Goal: Task Accomplishment & Management: Use online tool/utility

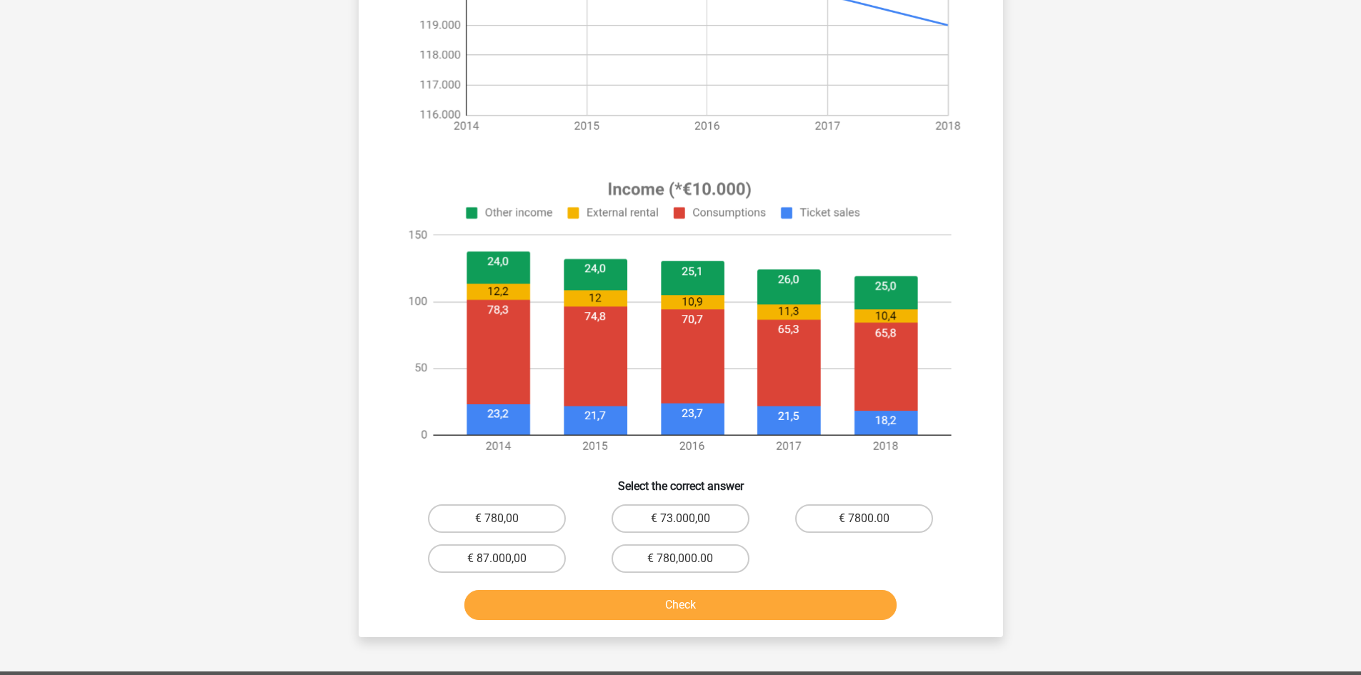
scroll to position [381, 0]
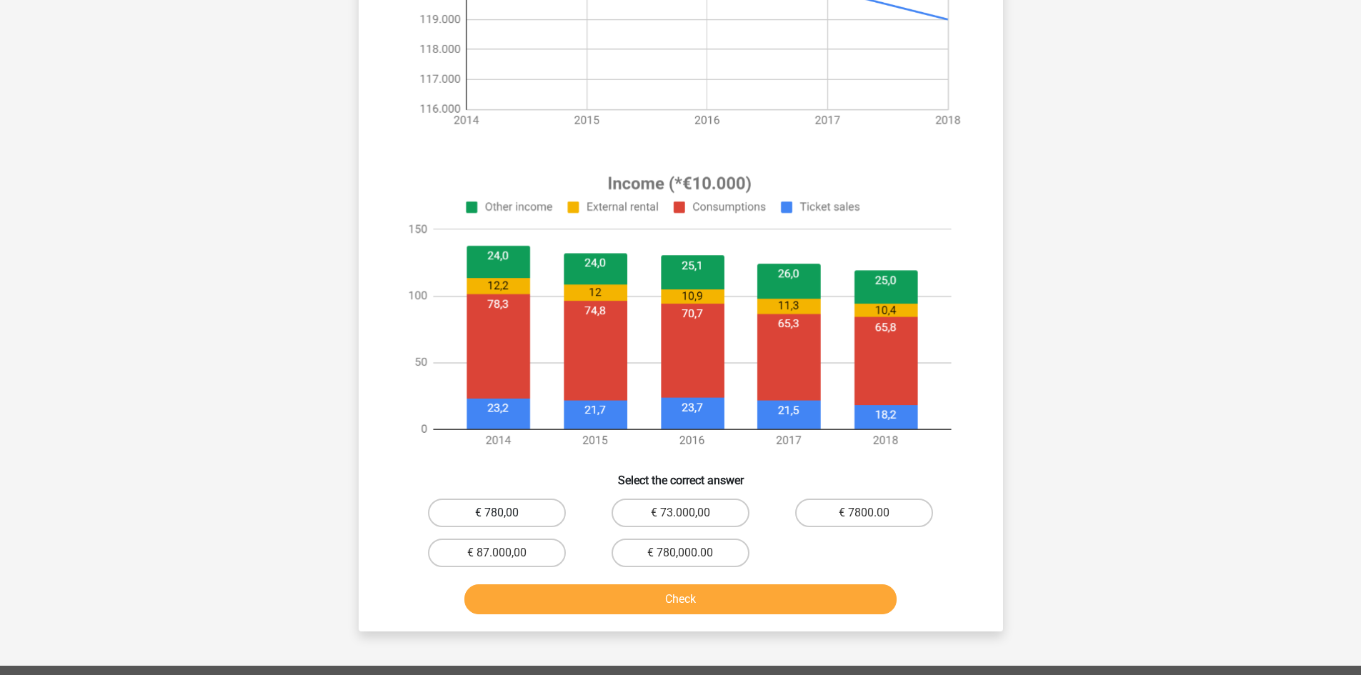
click at [531, 509] on label "€ 780,00" at bounding box center [497, 513] width 138 height 29
click at [506, 513] on input "€ 780,00" at bounding box center [500, 517] width 9 height 9
radio input "true"
click at [566, 623] on div "How much more or less was earned in [DATE] from ticket sales than from external…" at bounding box center [681, 175] width 644 height 912
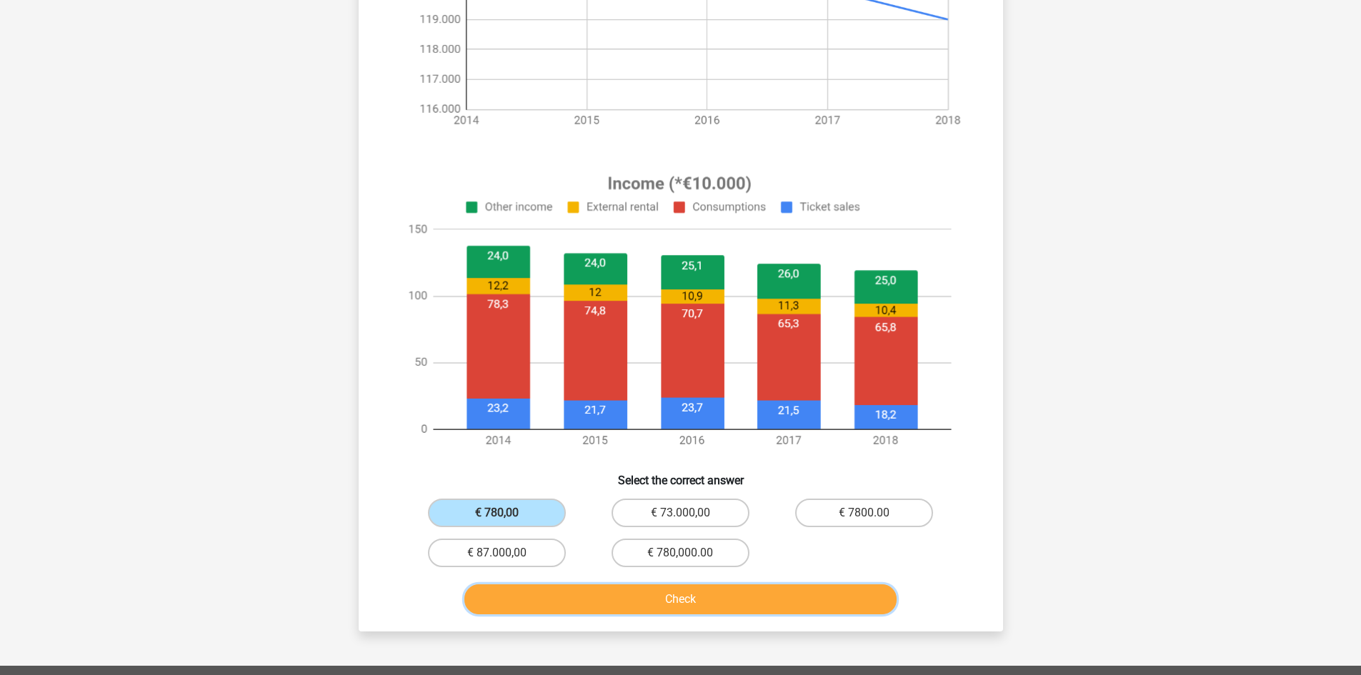
click at [562, 602] on button "Check" at bounding box center [680, 599] width 432 height 30
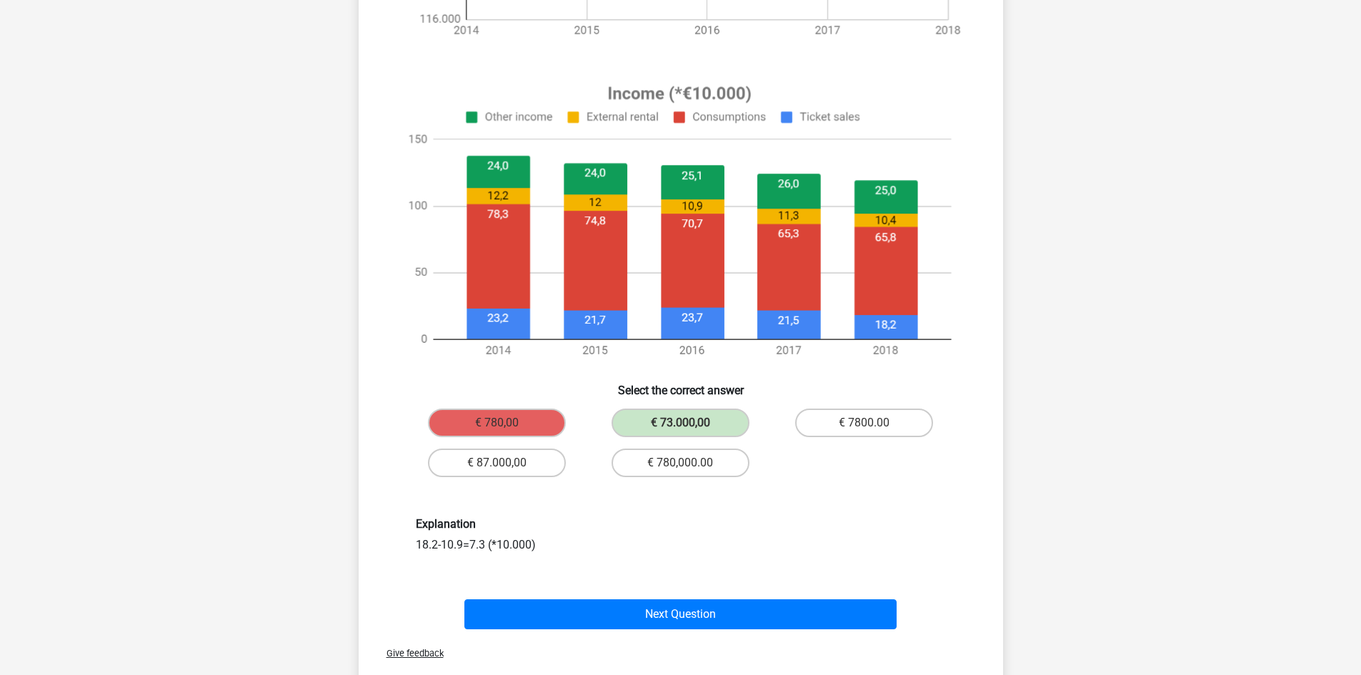
scroll to position [476, 0]
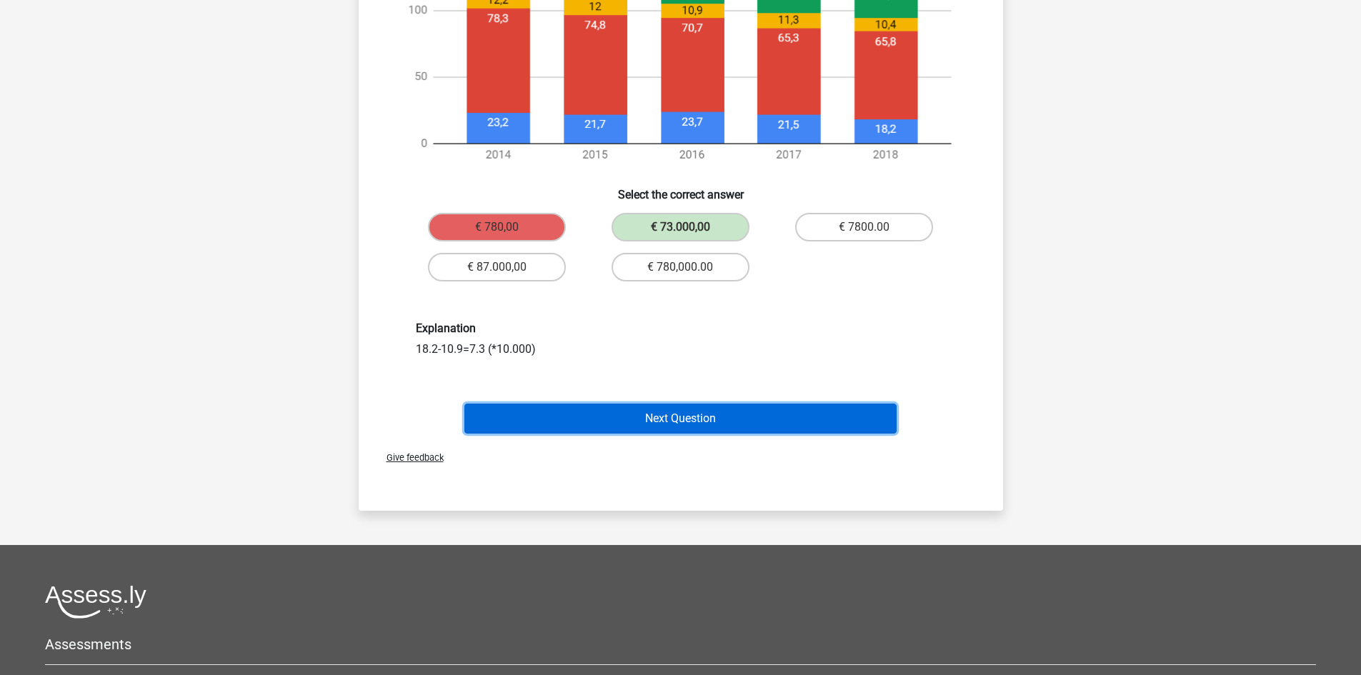
click at [747, 414] on button "Next Question" at bounding box center [680, 419] width 432 height 30
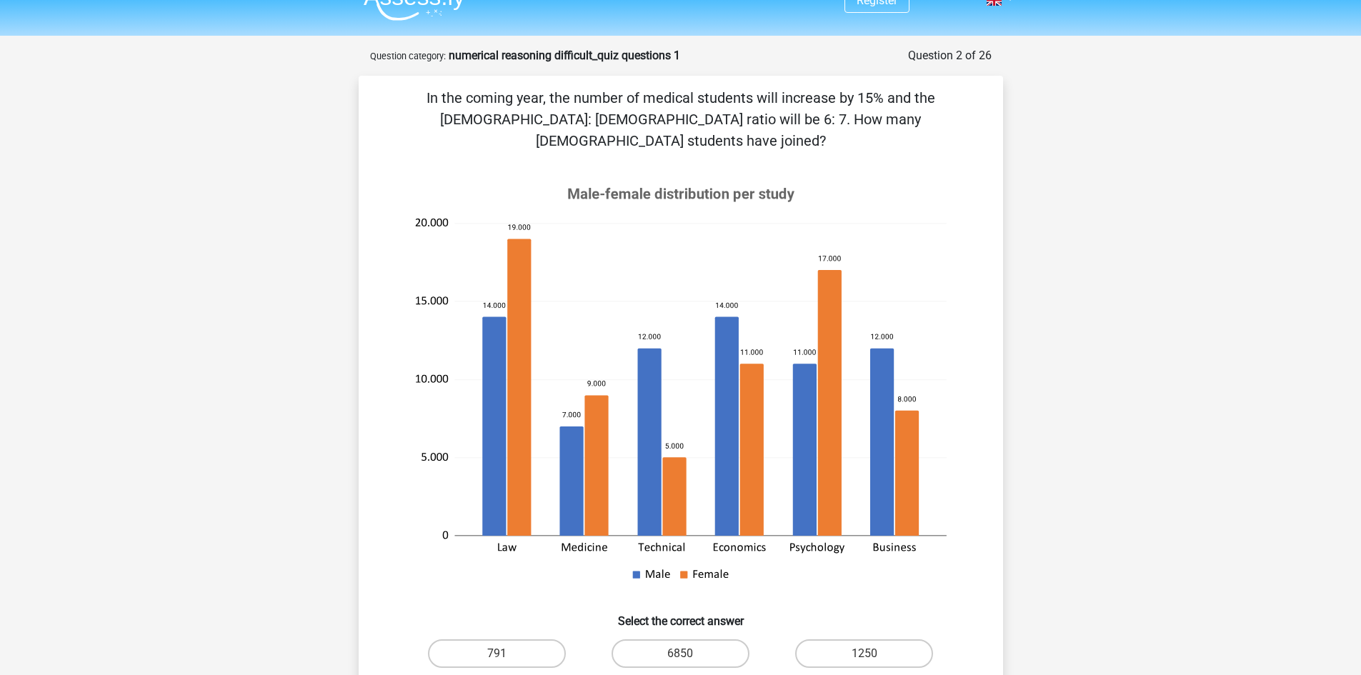
scroll to position [214, 0]
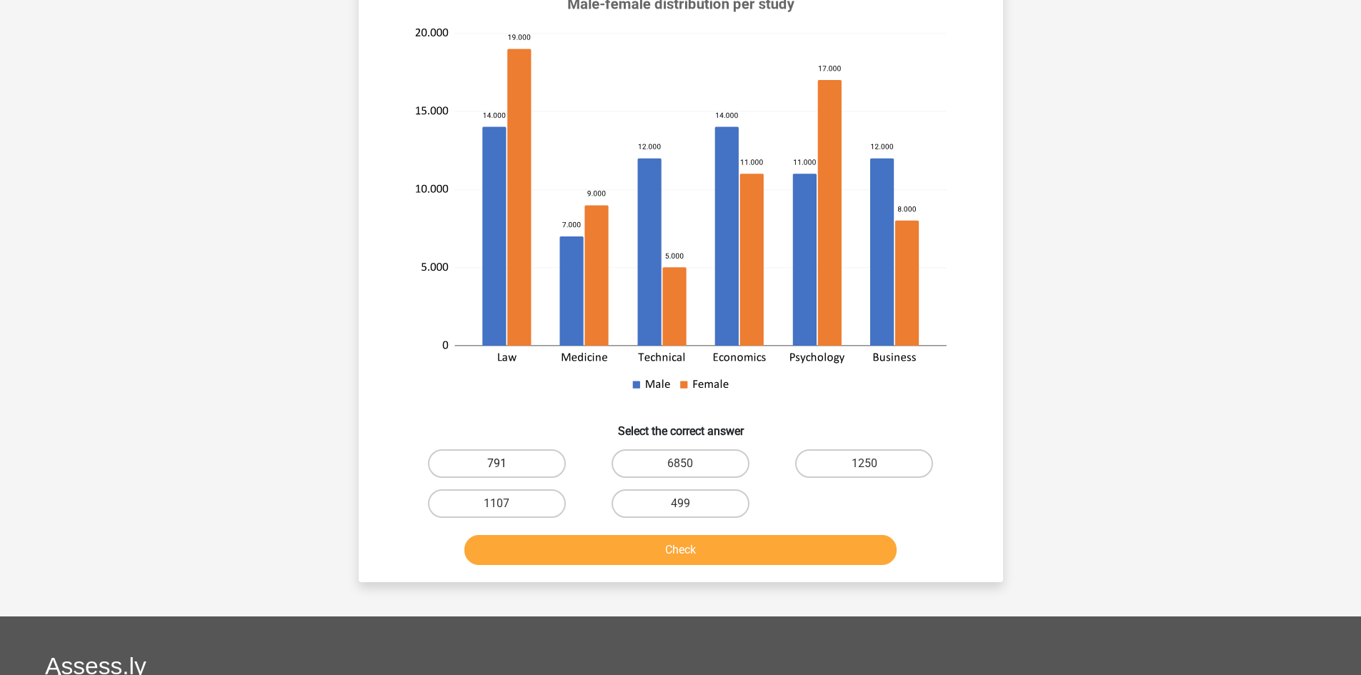
click at [504, 449] on label "791" at bounding box center [497, 463] width 138 height 29
click at [504, 464] on input "791" at bounding box center [500, 468] width 9 height 9
radio input "true"
click at [627, 535] on button "Check" at bounding box center [680, 550] width 432 height 30
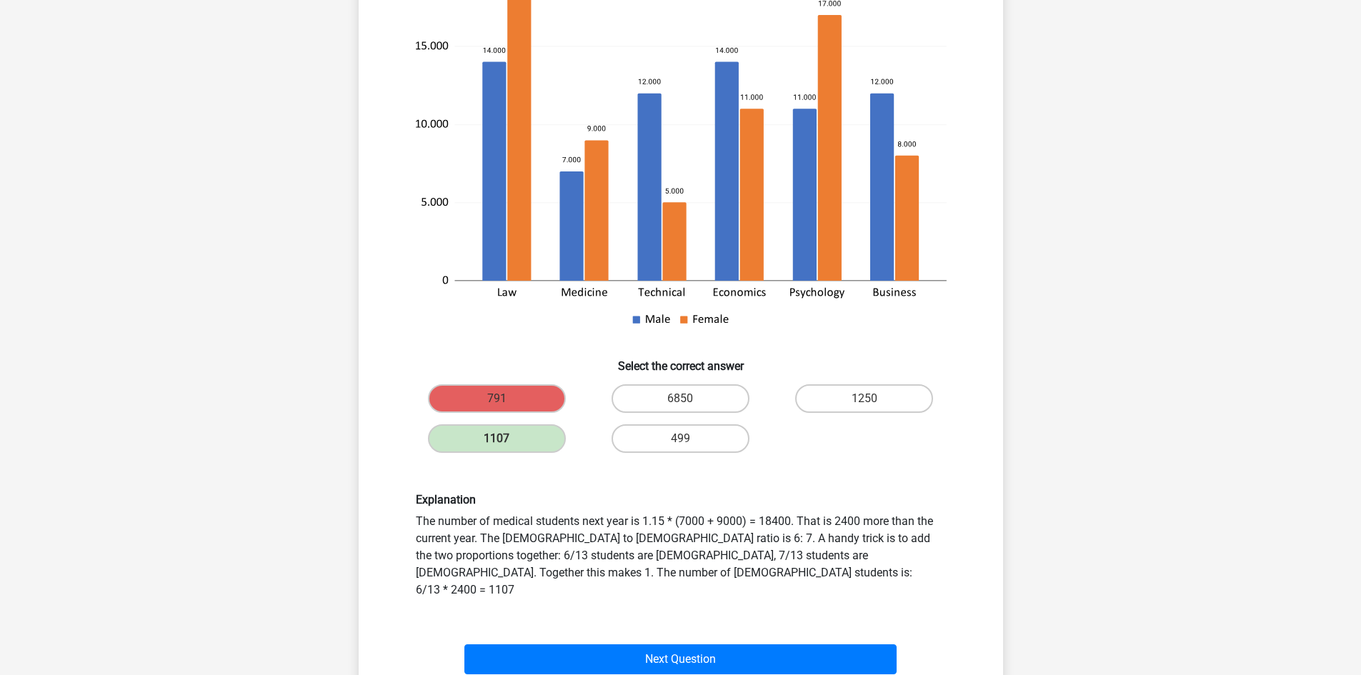
scroll to position [405, 0]
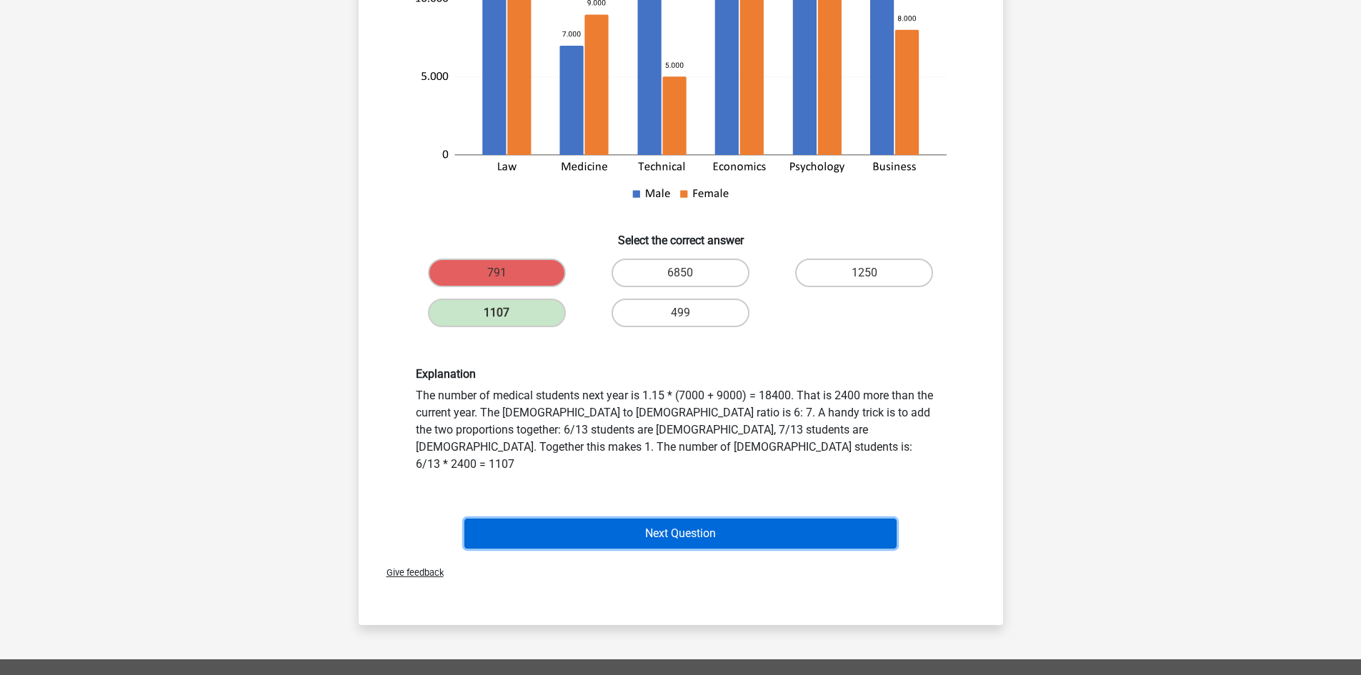
click at [727, 519] on button "Next Question" at bounding box center [680, 534] width 432 height 30
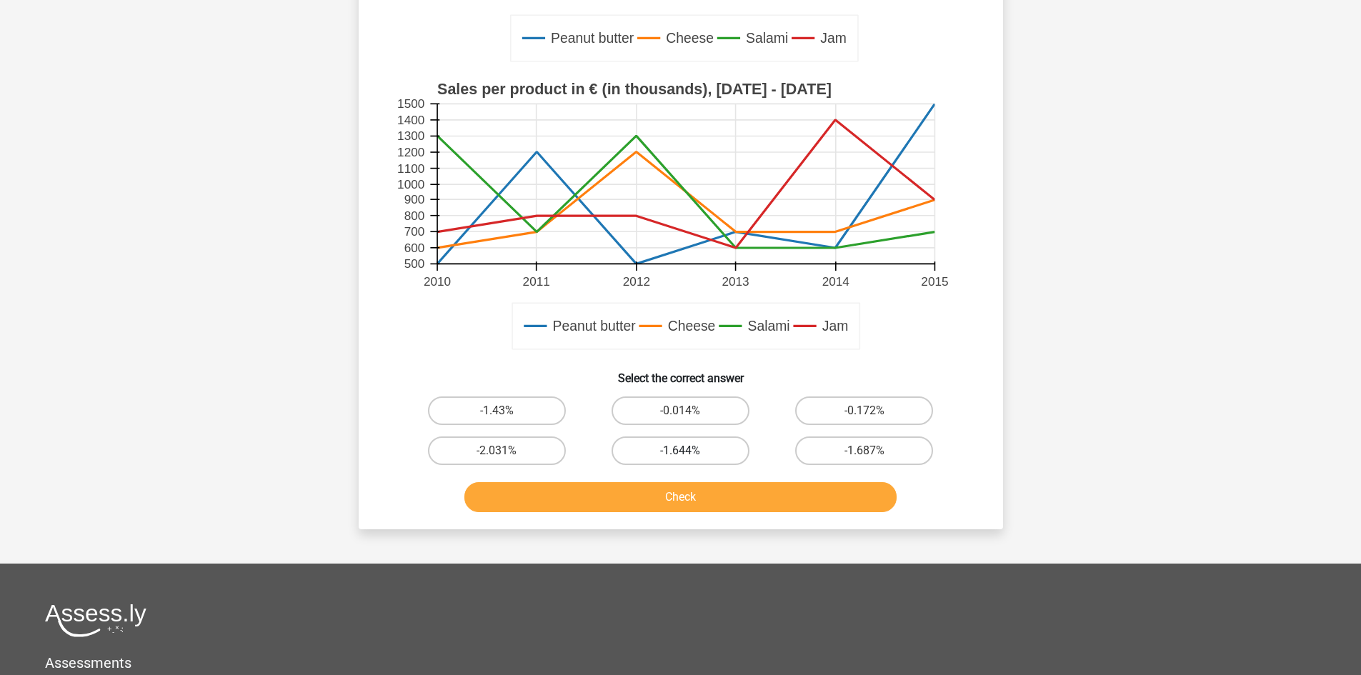
scroll to position [429, 0]
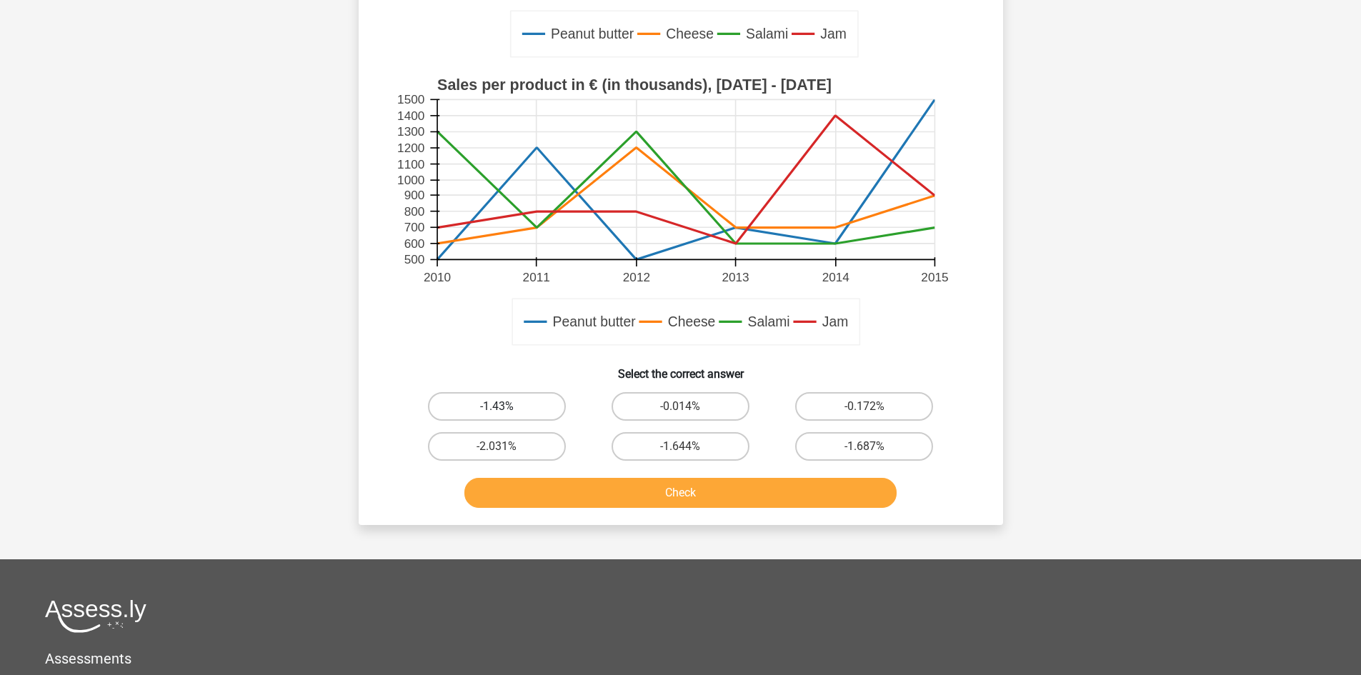
click at [472, 415] on label "-1.43%" at bounding box center [497, 406] width 138 height 29
click at [496, 415] on input "-1.43%" at bounding box center [500, 410] width 9 height 9
radio input "true"
click at [521, 492] on button "Check" at bounding box center [680, 493] width 432 height 30
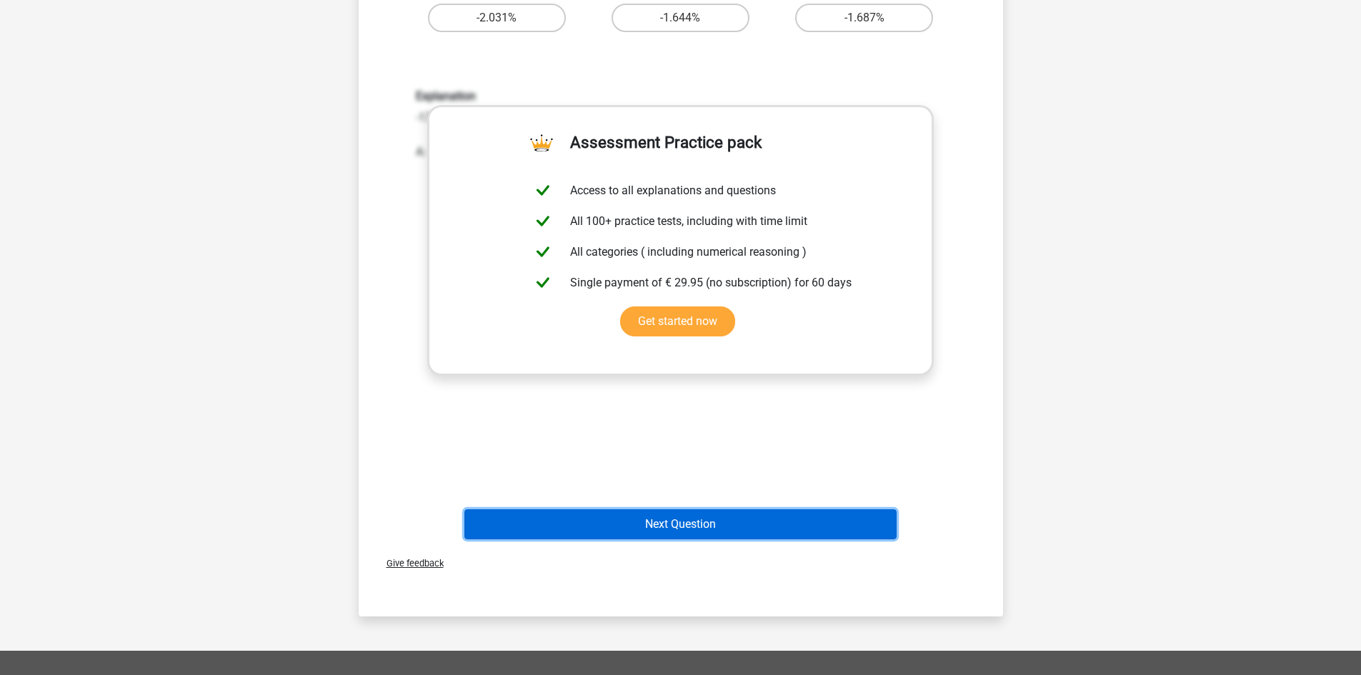
click at [659, 519] on button "Next Question" at bounding box center [680, 524] width 432 height 30
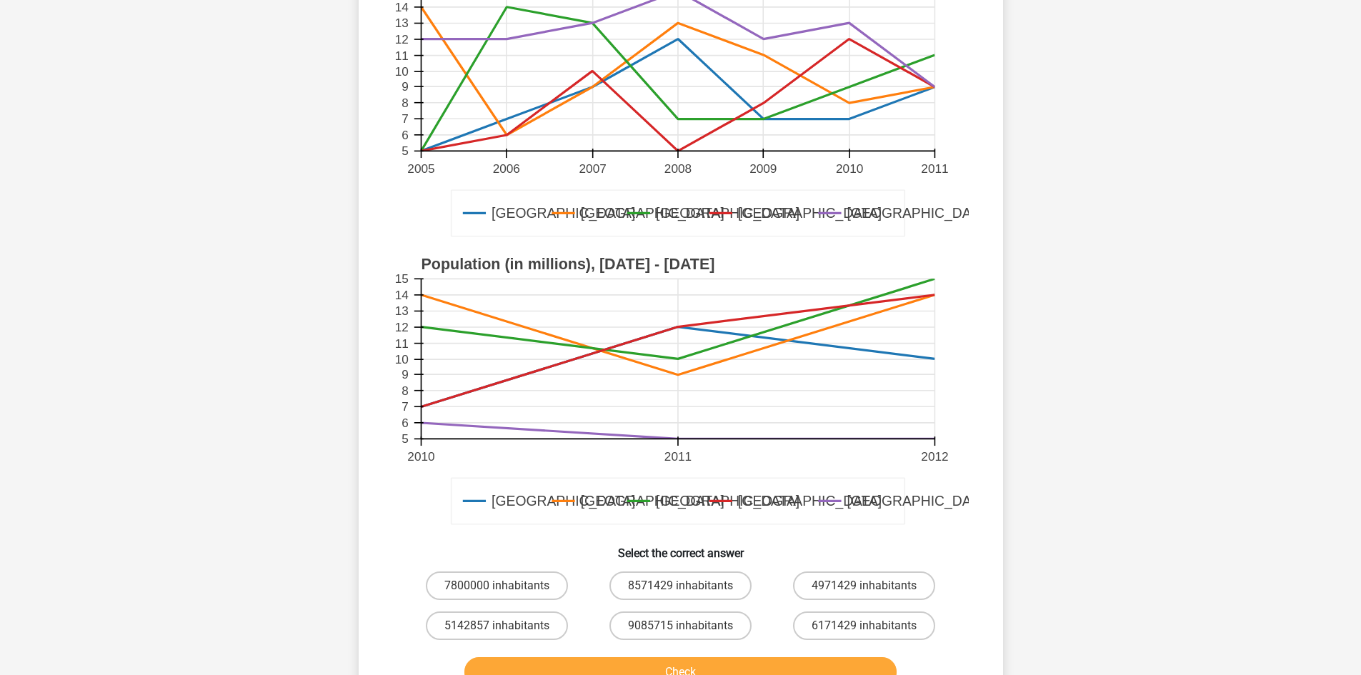
scroll to position [286, 0]
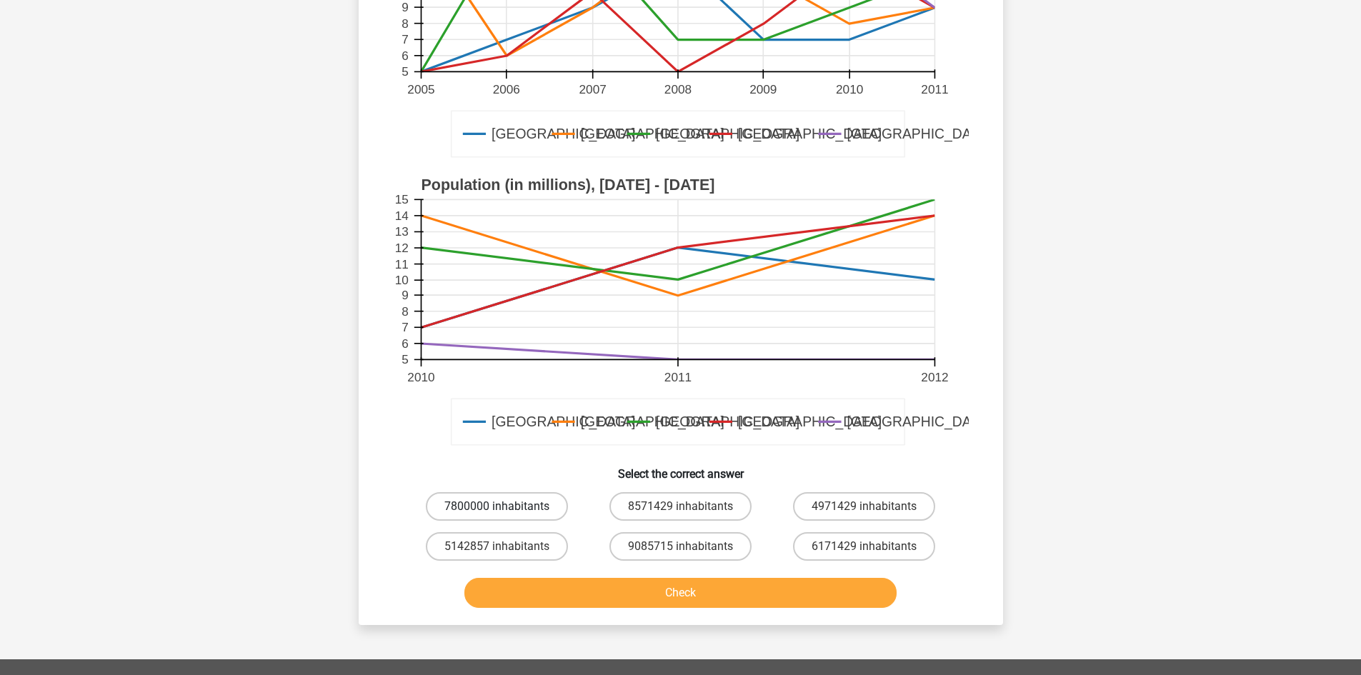
click at [506, 493] on label "7800000 inhabitants" at bounding box center [497, 506] width 142 height 29
click at [506, 506] on input "7800000 inhabitants" at bounding box center [500, 510] width 9 height 9
radio input "true"
click at [546, 587] on button "Check" at bounding box center [680, 593] width 432 height 30
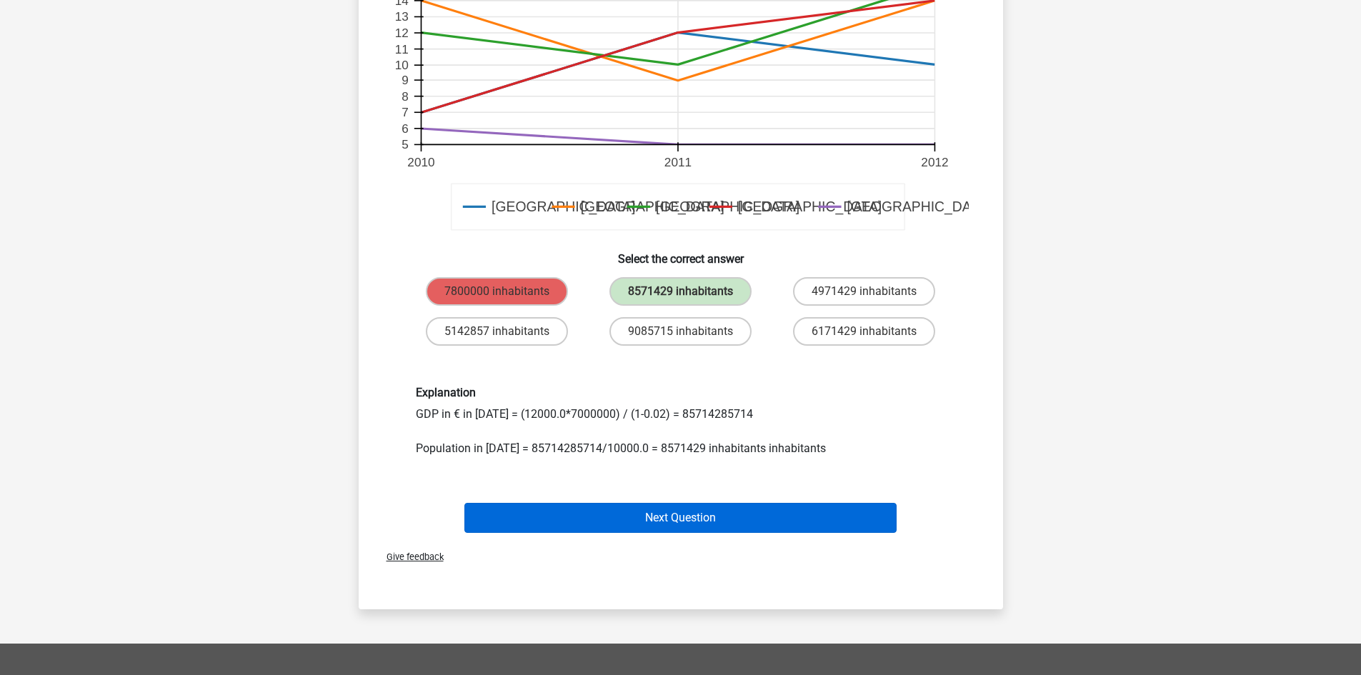
scroll to position [619, 0]
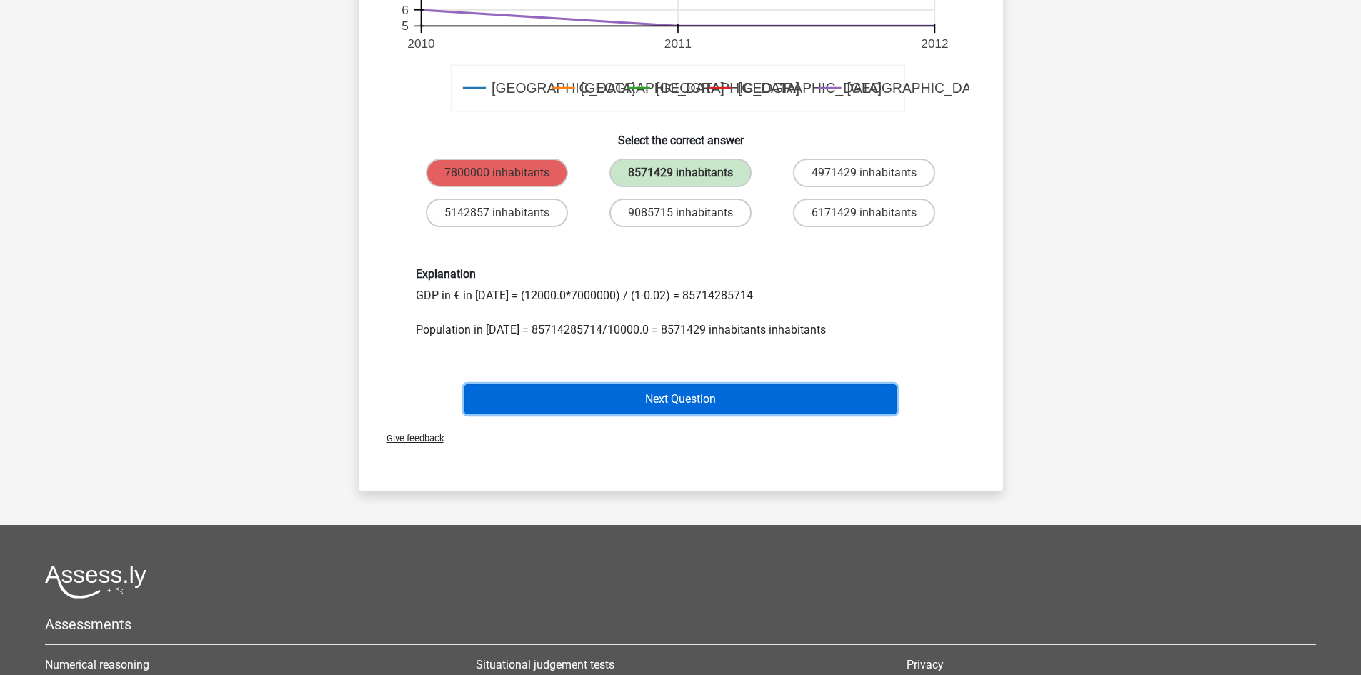
click at [733, 400] on button "Next Question" at bounding box center [680, 399] width 432 height 30
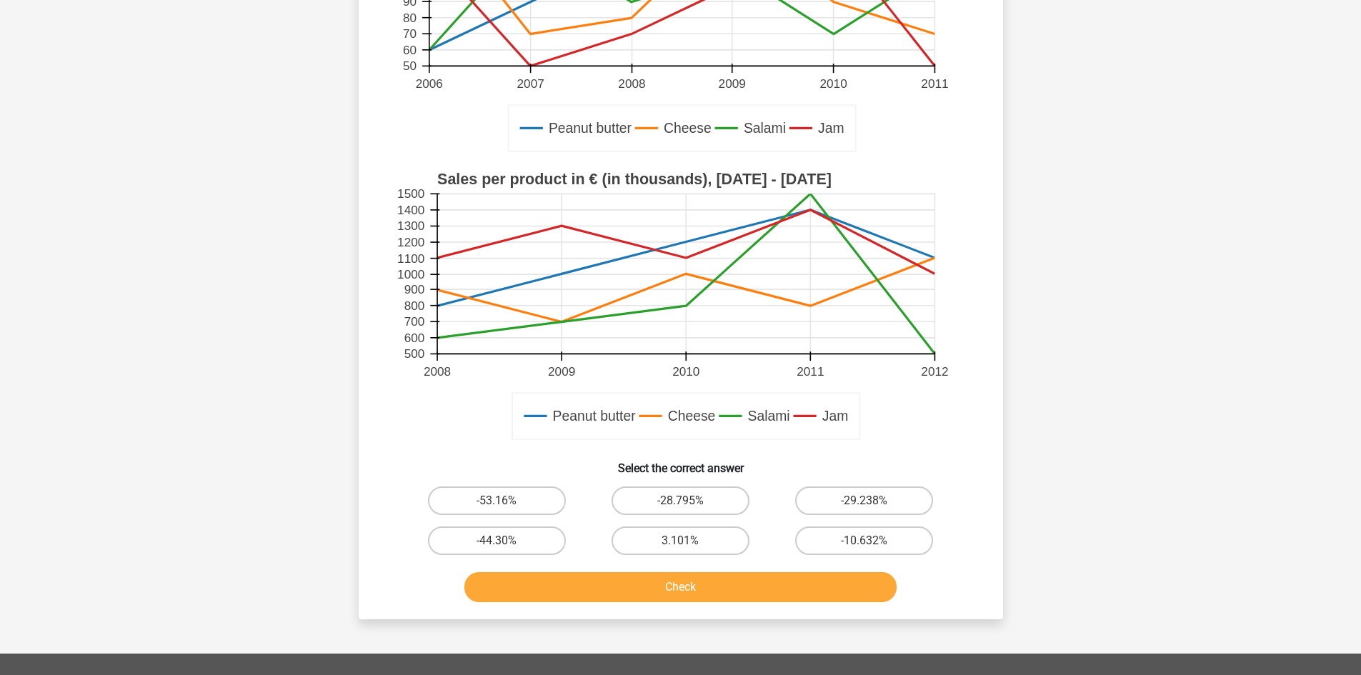
scroll to position [334, 0]
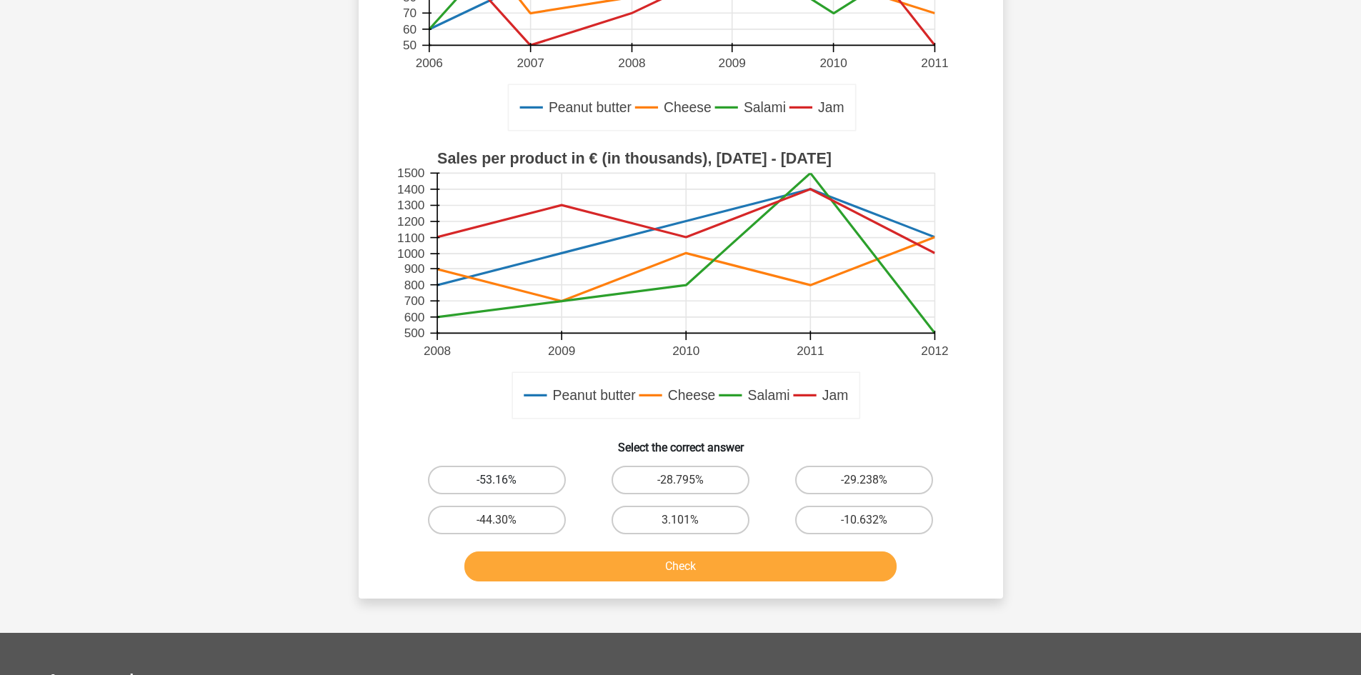
click at [505, 469] on label "-53.16%" at bounding box center [497, 480] width 138 height 29
click at [505, 480] on input "-53.16%" at bounding box center [500, 484] width 9 height 9
radio input "true"
click at [592, 562] on button "Check" at bounding box center [680, 566] width 432 height 30
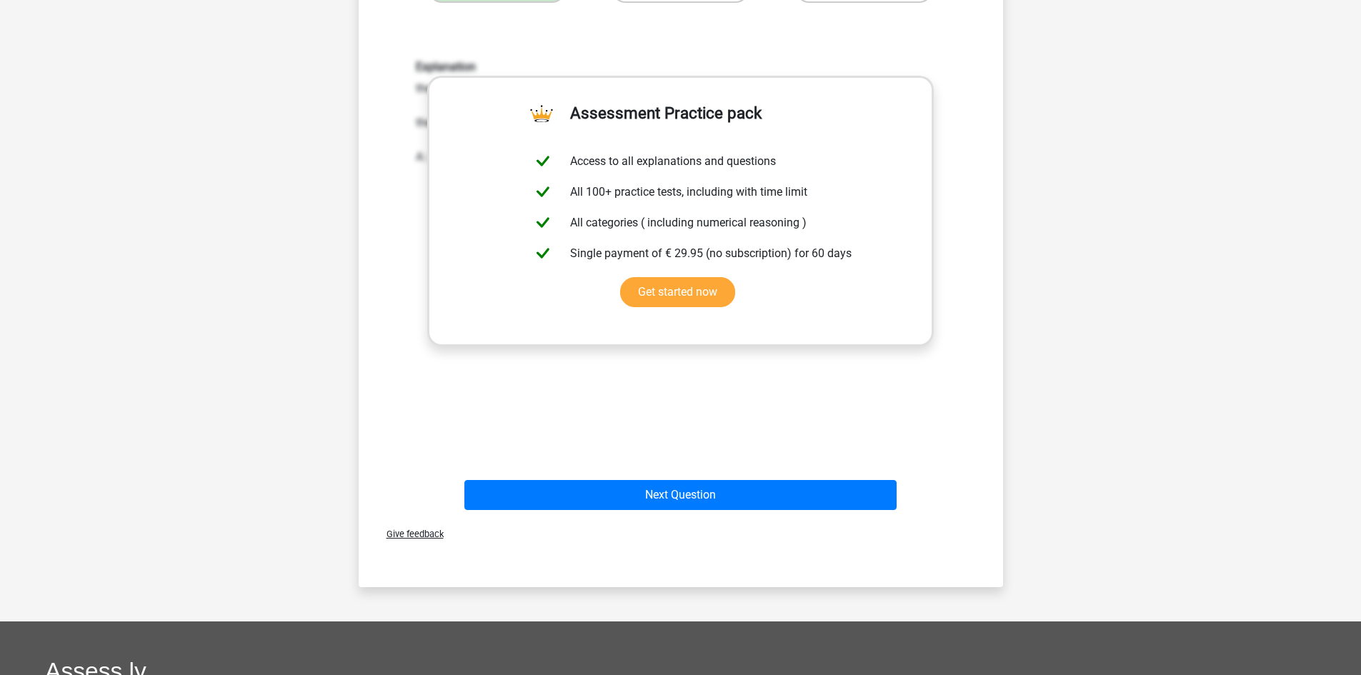
scroll to position [905, 0]
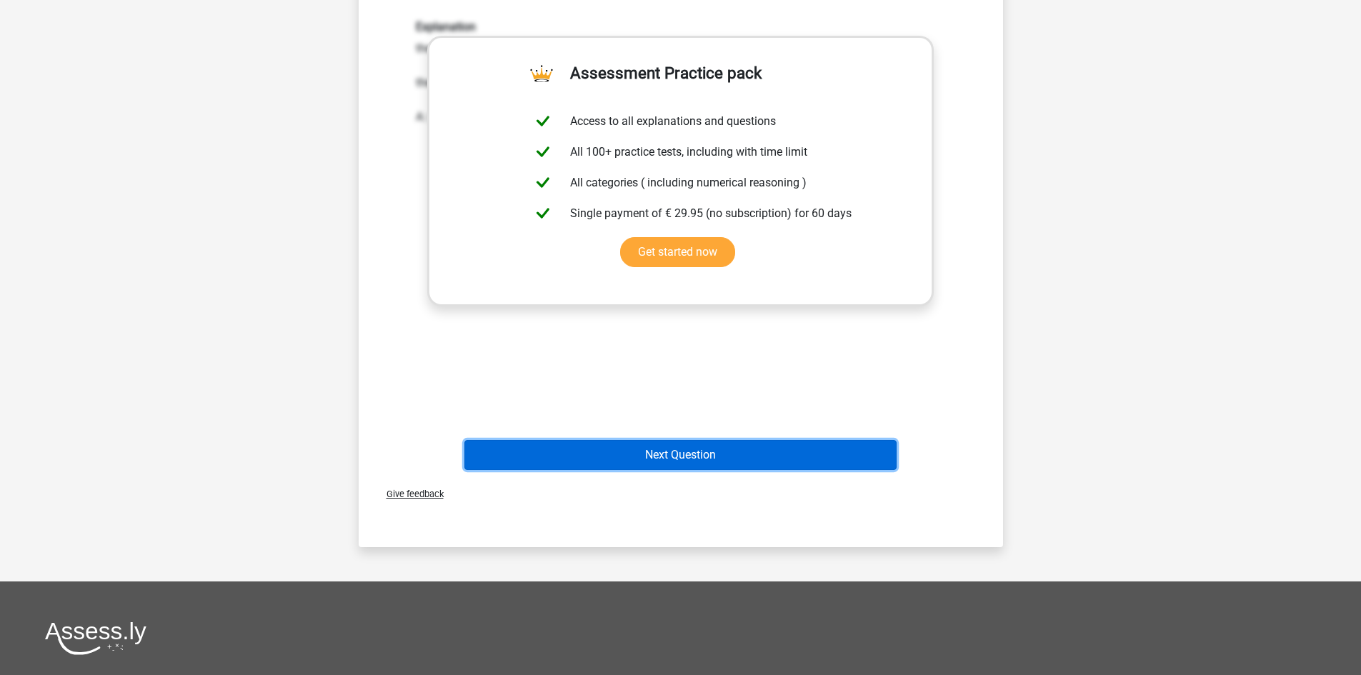
click at [749, 466] on button "Next Question" at bounding box center [680, 455] width 432 height 30
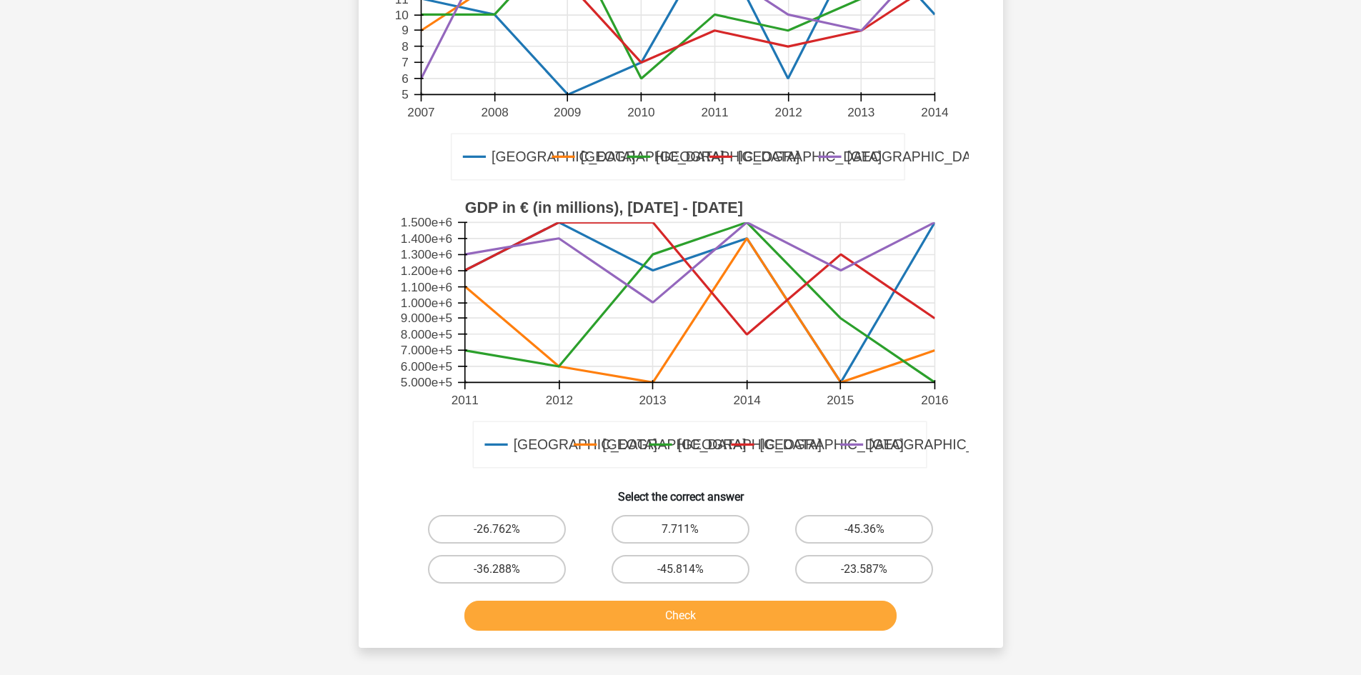
scroll to position [286, 0]
click at [525, 514] on label "-26.762%" at bounding box center [497, 528] width 138 height 29
click at [506, 528] on input "-26.762%" at bounding box center [500, 532] width 9 height 9
radio input "true"
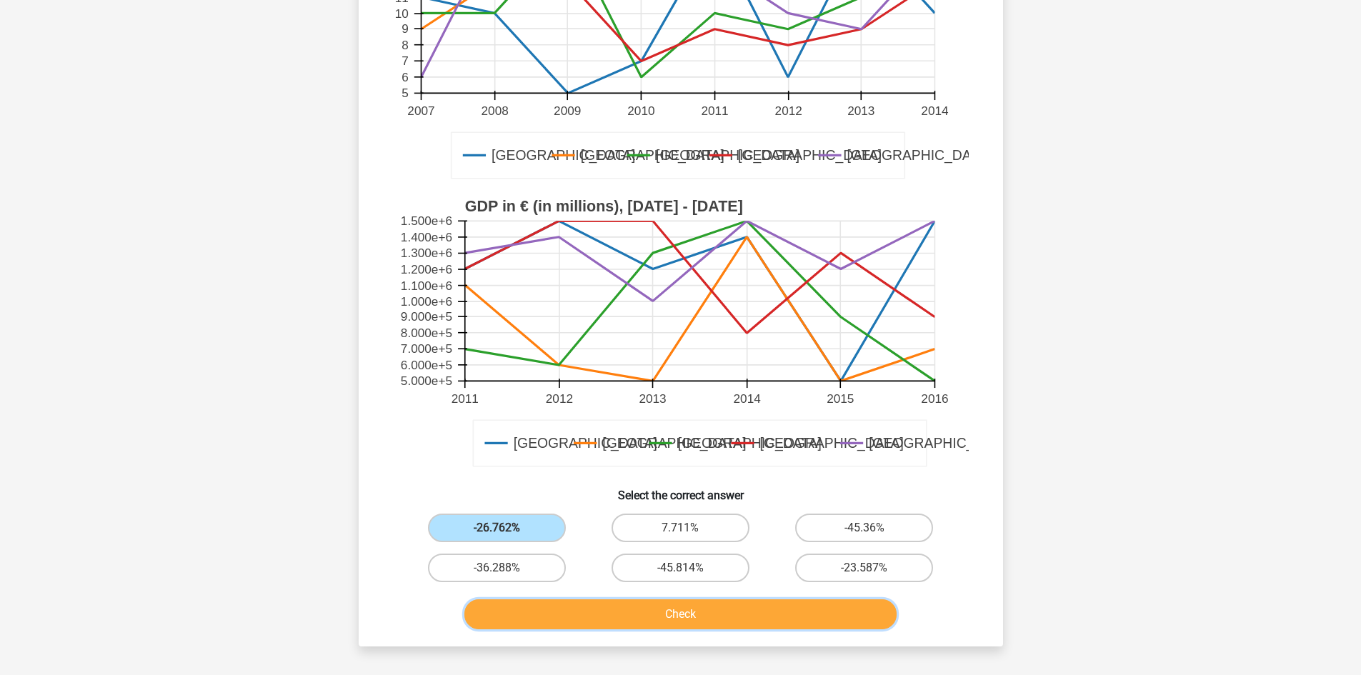
click at [570, 599] on button "Check" at bounding box center [680, 614] width 432 height 30
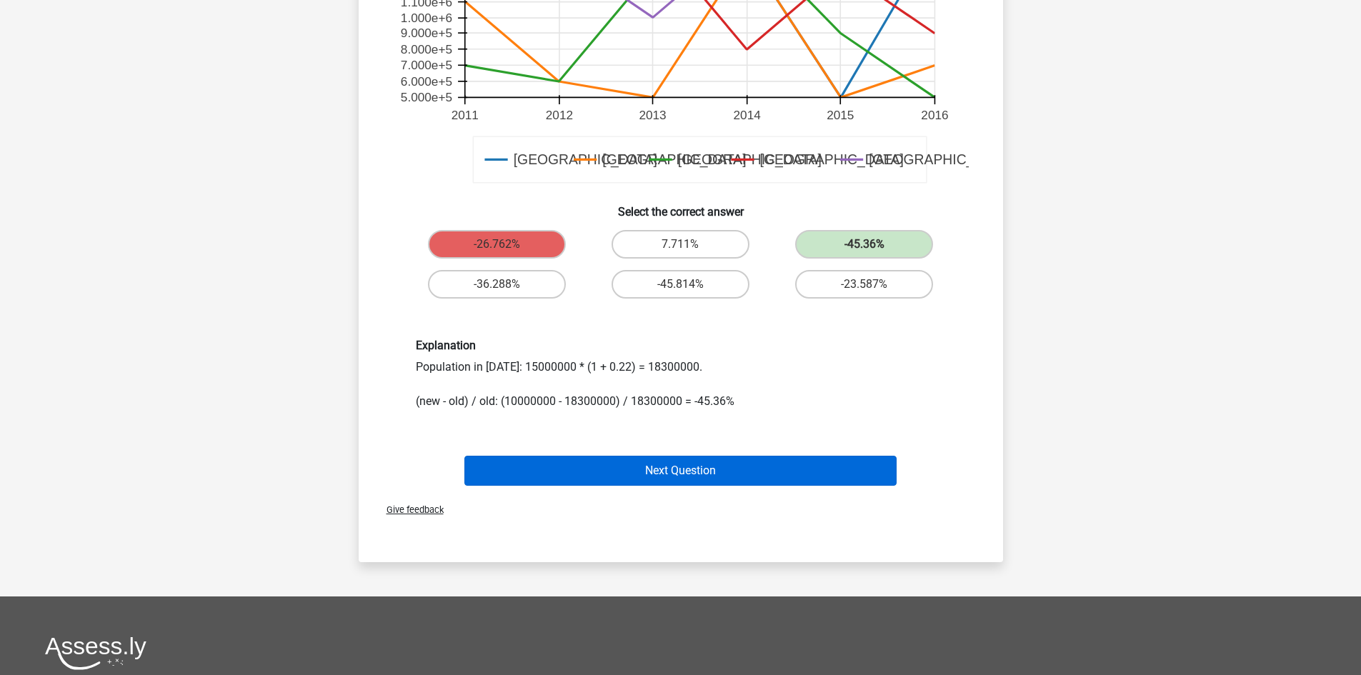
scroll to position [572, 0]
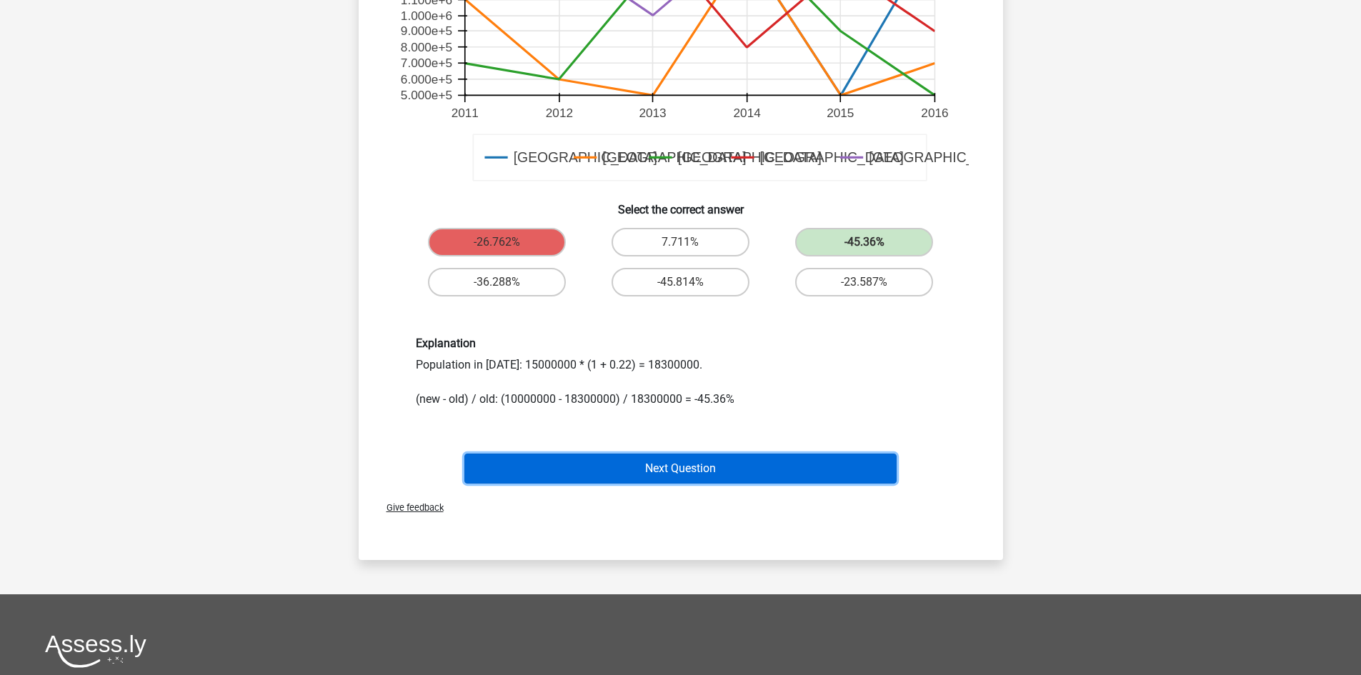
click at [764, 454] on button "Next Question" at bounding box center [680, 469] width 432 height 30
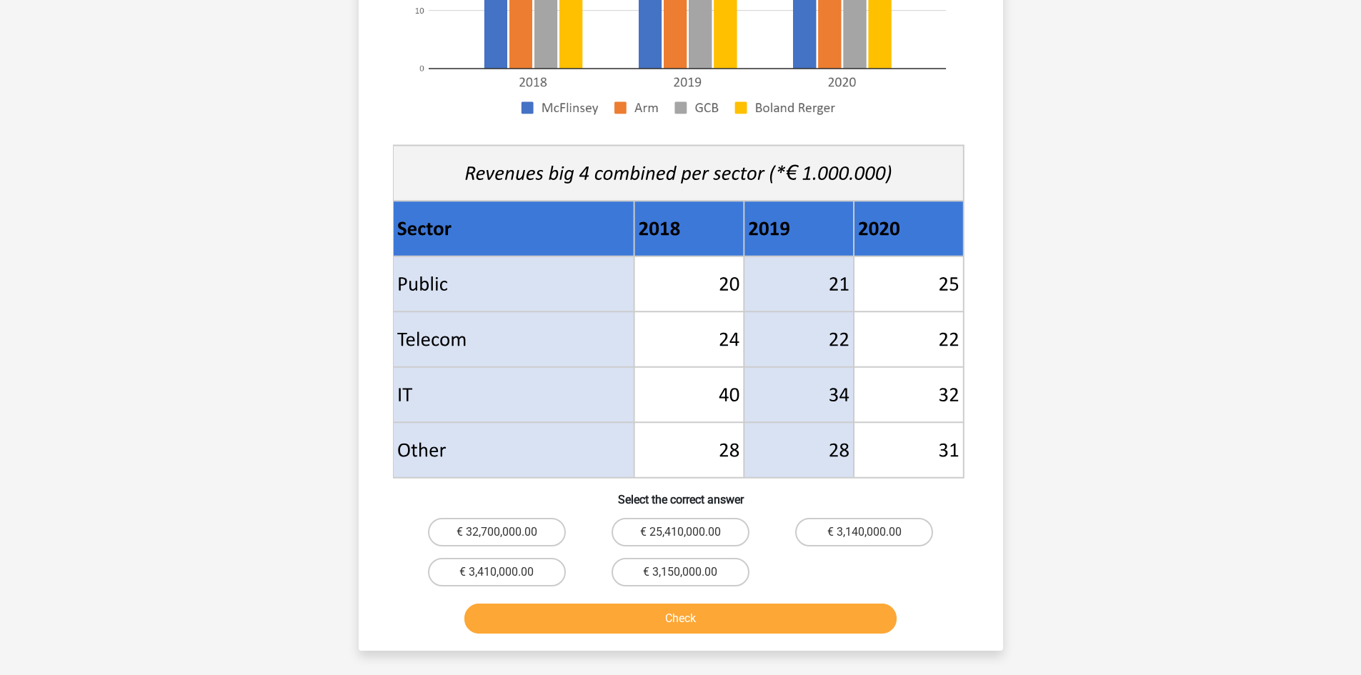
scroll to position [500, 0]
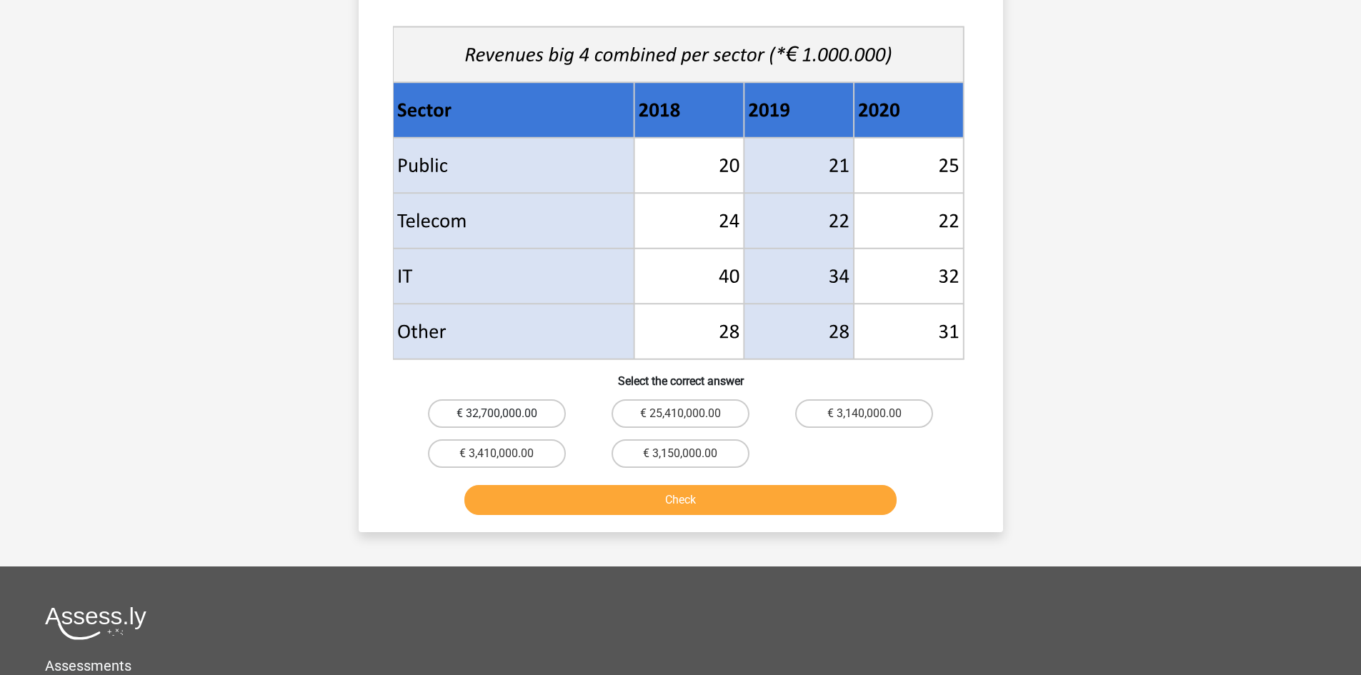
click at [478, 403] on label "€ 32,700,000.00" at bounding box center [497, 413] width 138 height 29
click at [496, 414] on input "€ 32,700,000.00" at bounding box center [500, 418] width 9 height 9
radio input "true"
click at [566, 501] on button "Check" at bounding box center [680, 500] width 432 height 30
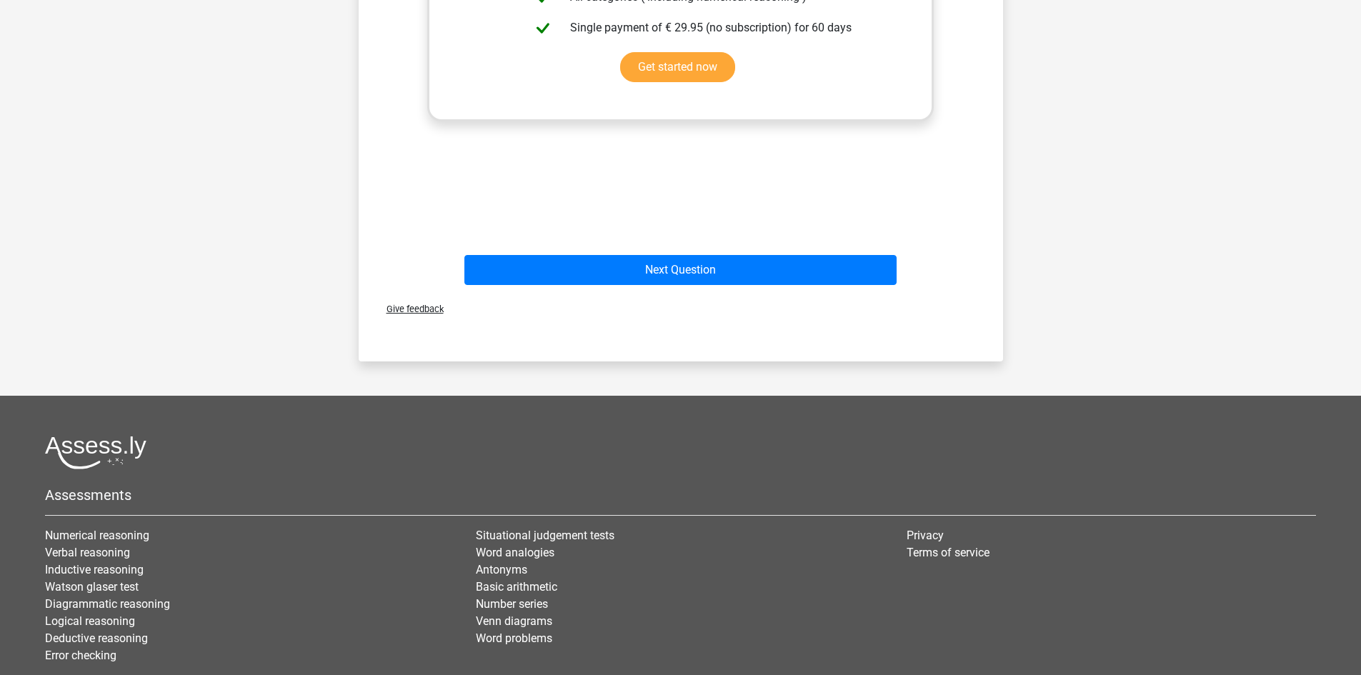
scroll to position [1191, 0]
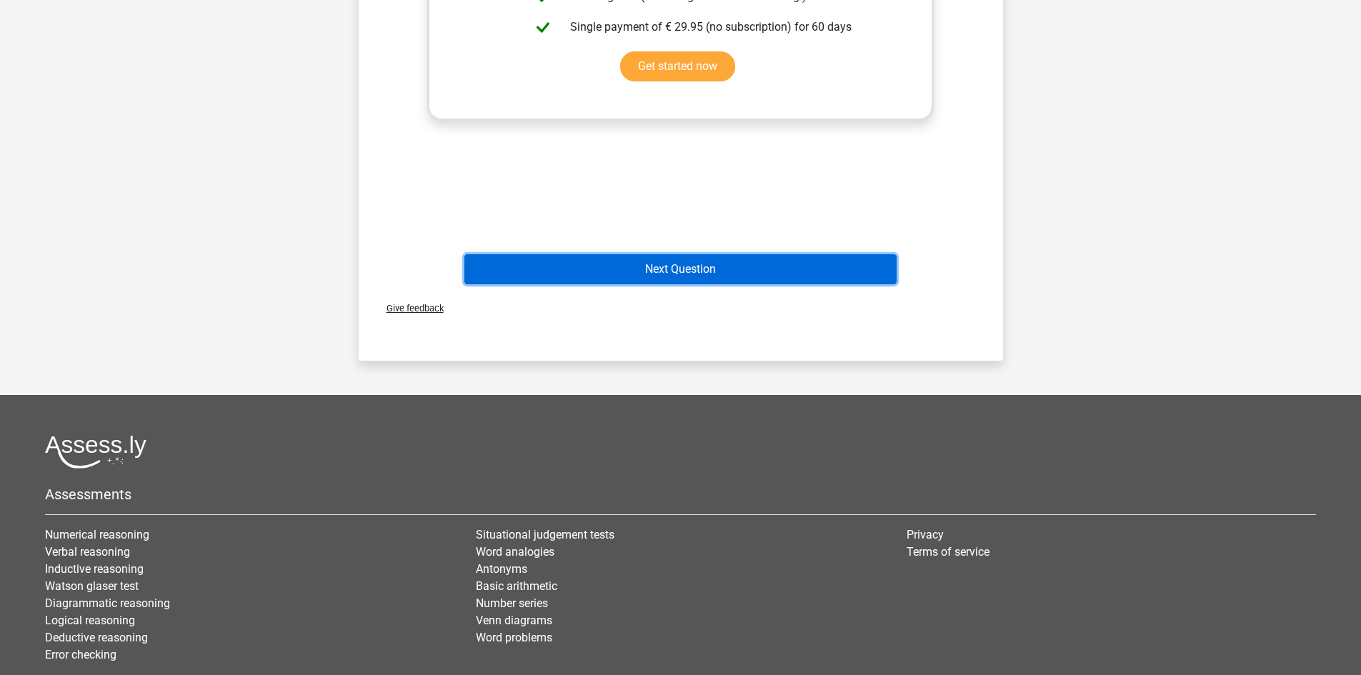
click at [742, 278] on button "Next Question" at bounding box center [680, 269] width 432 height 30
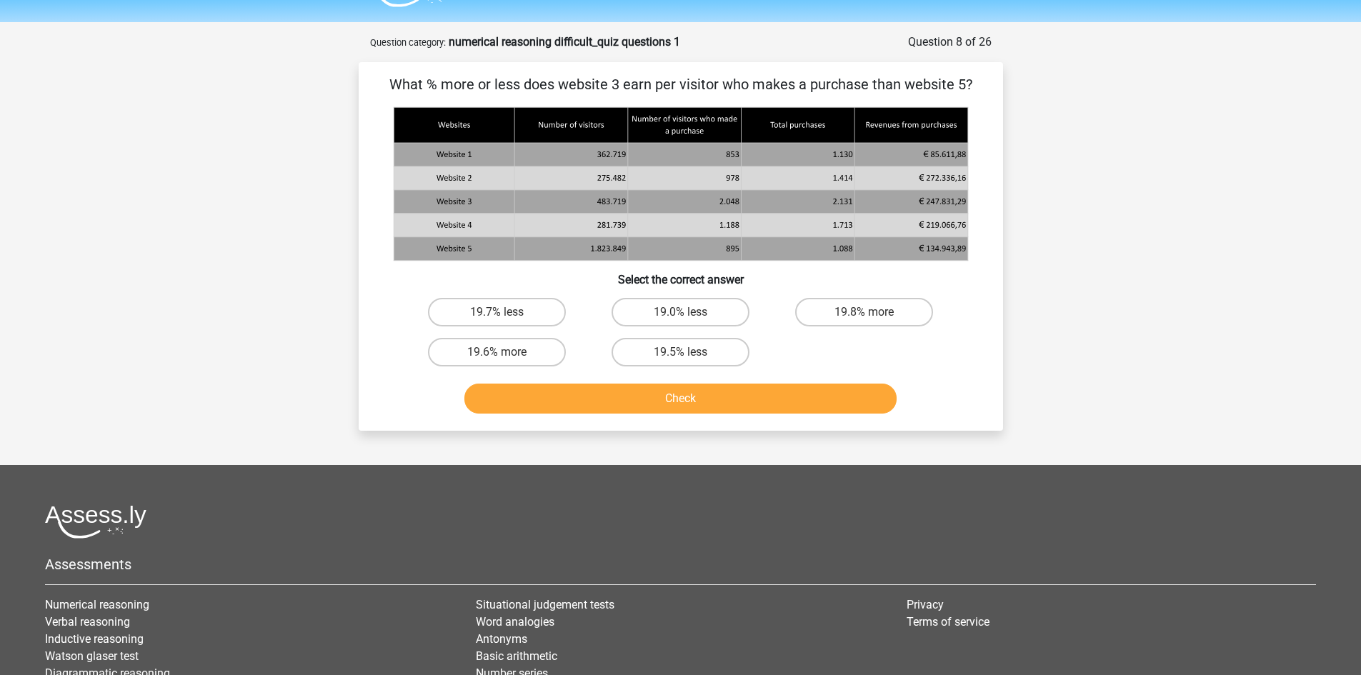
scroll to position [0, 0]
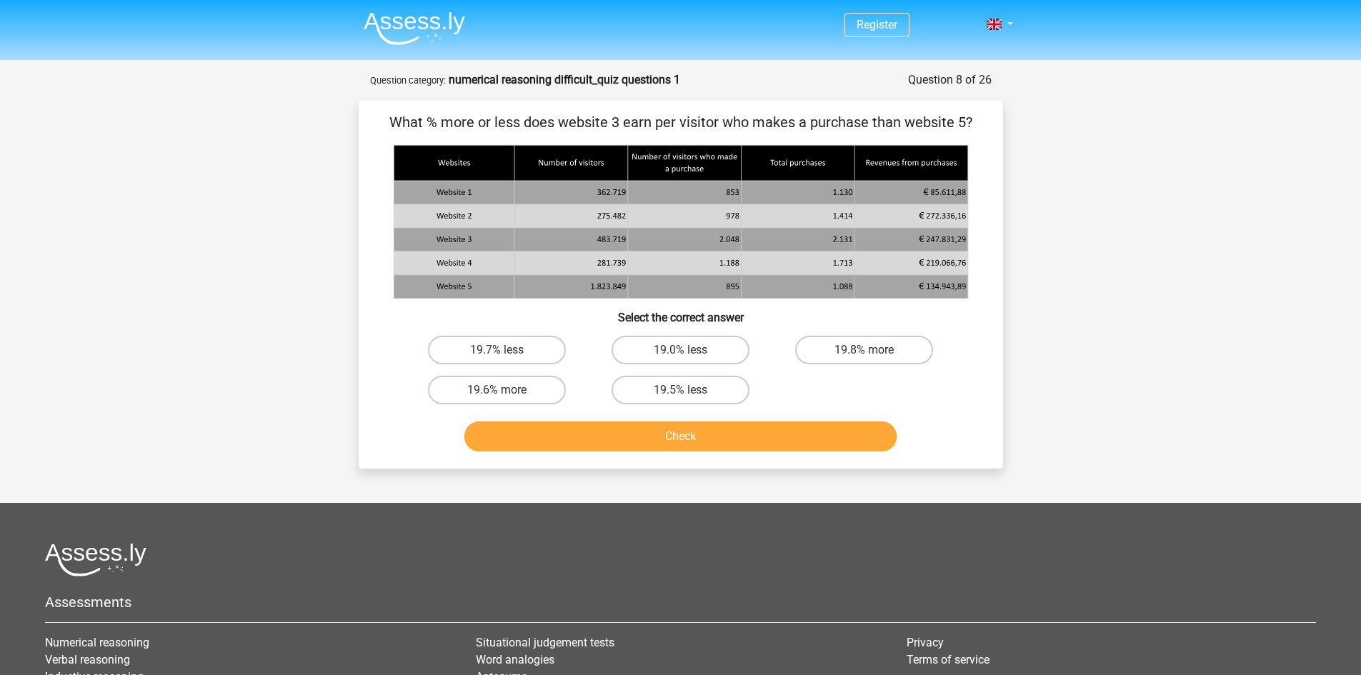
drag, startPoint x: 555, startPoint y: 349, endPoint x: 558, endPoint y: 372, distance: 23.7
click at [555, 349] on label "19.7% less" at bounding box center [497, 350] width 138 height 29
click at [506, 350] on input "19.7% less" at bounding box center [500, 354] width 9 height 9
radio input "true"
click at [579, 432] on button "Check" at bounding box center [680, 436] width 432 height 30
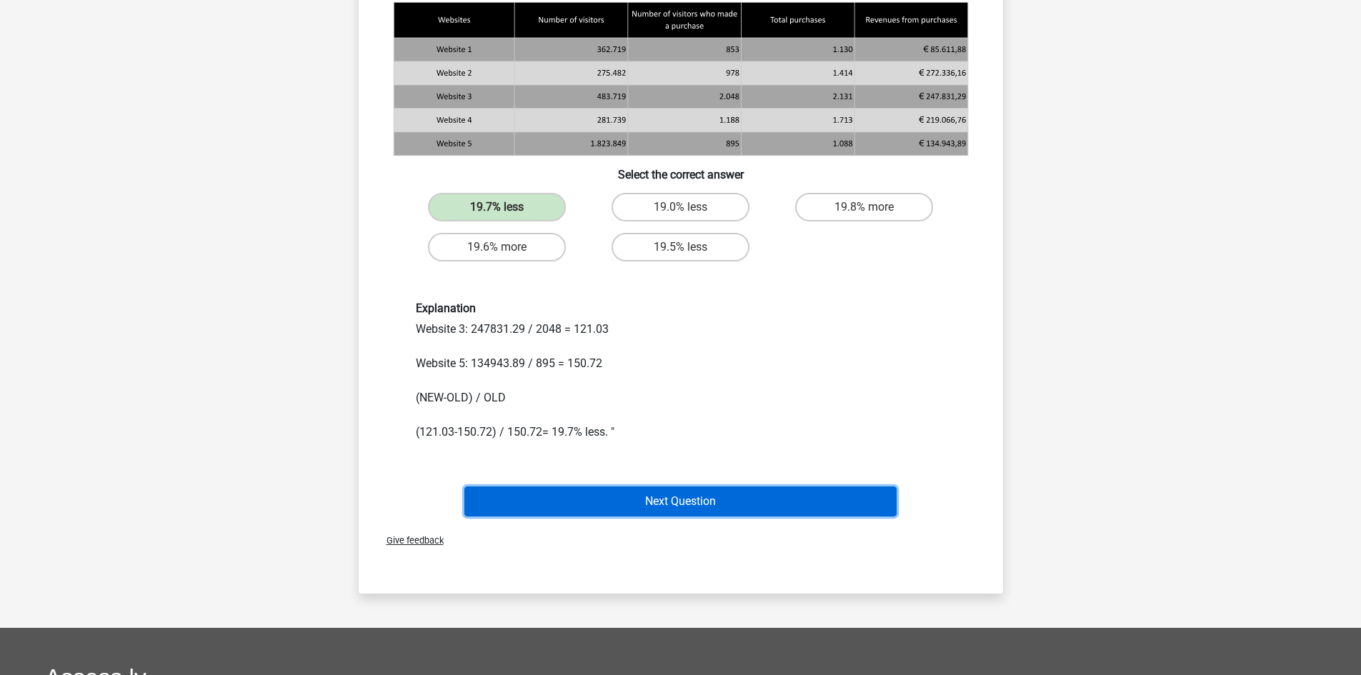
click at [654, 506] on button "Next Question" at bounding box center [680, 501] width 432 height 30
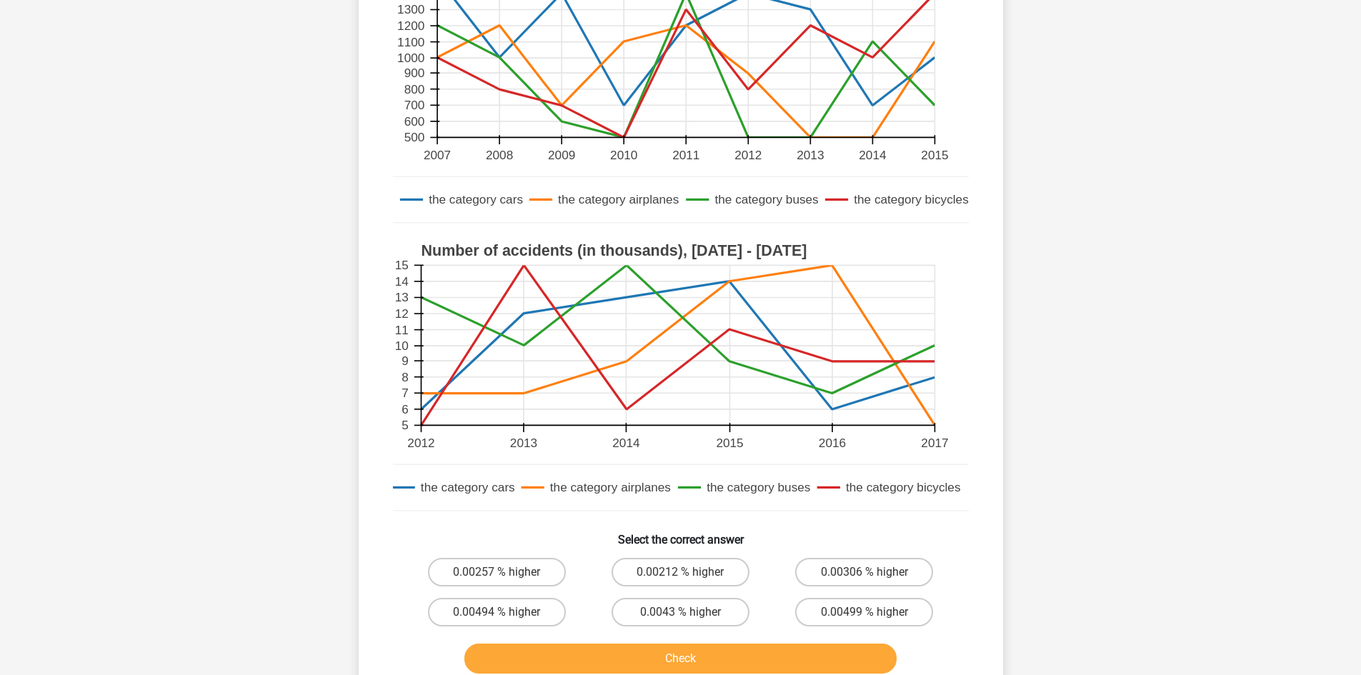
scroll to position [286, 0]
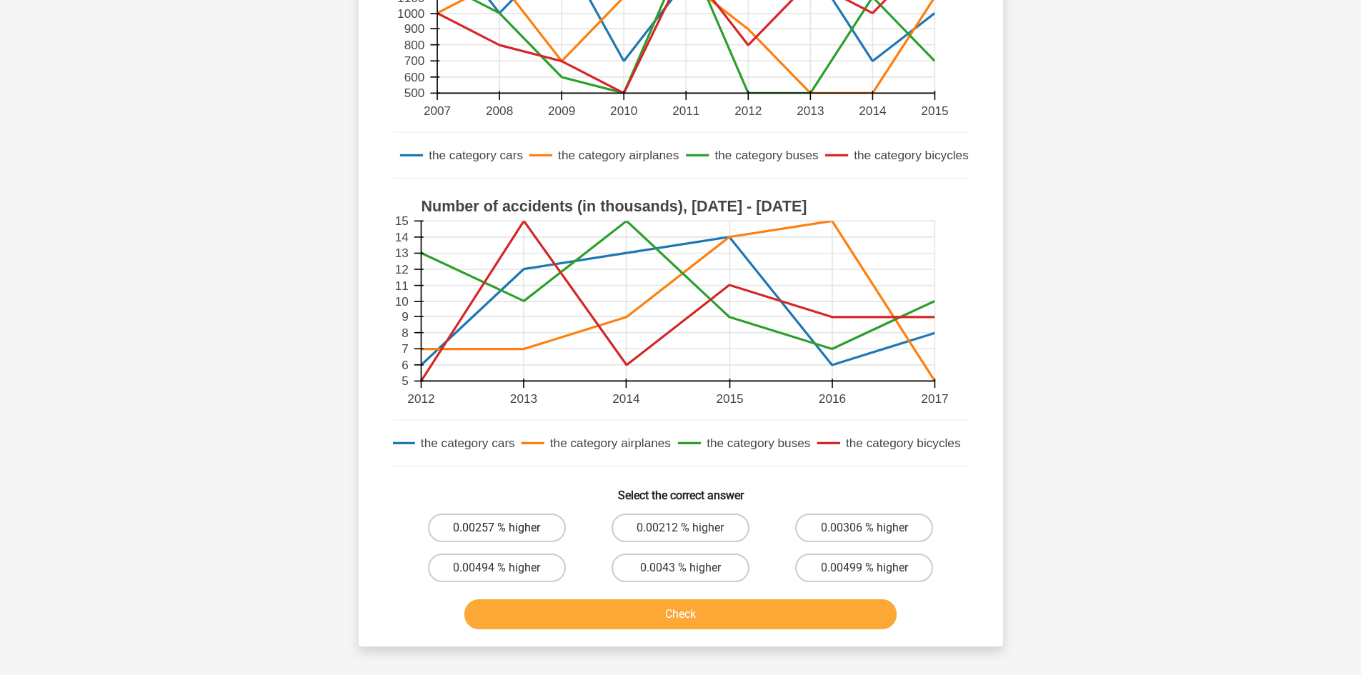
click at [509, 521] on label "0.00257 % higher" at bounding box center [497, 528] width 138 height 29
click at [506, 528] on input "0.00257 % higher" at bounding box center [500, 532] width 9 height 9
radio input "true"
click at [599, 625] on button "Check" at bounding box center [680, 614] width 432 height 30
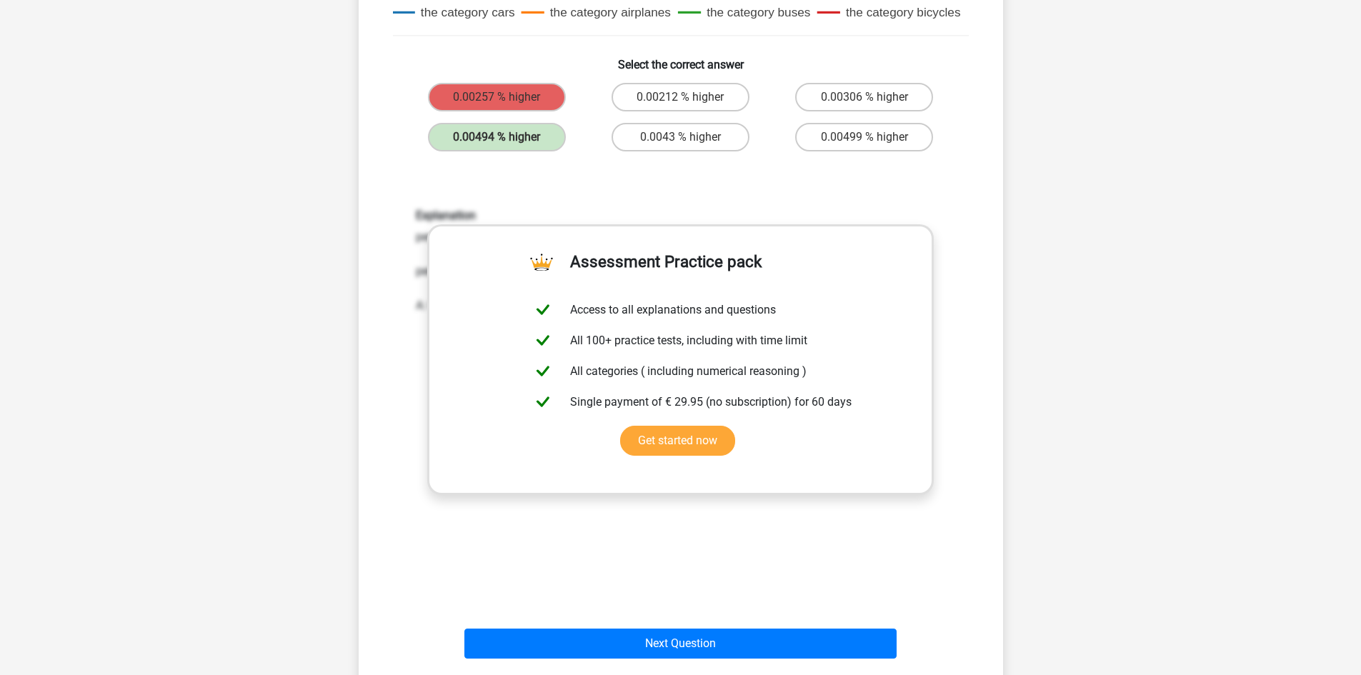
scroll to position [809, 0]
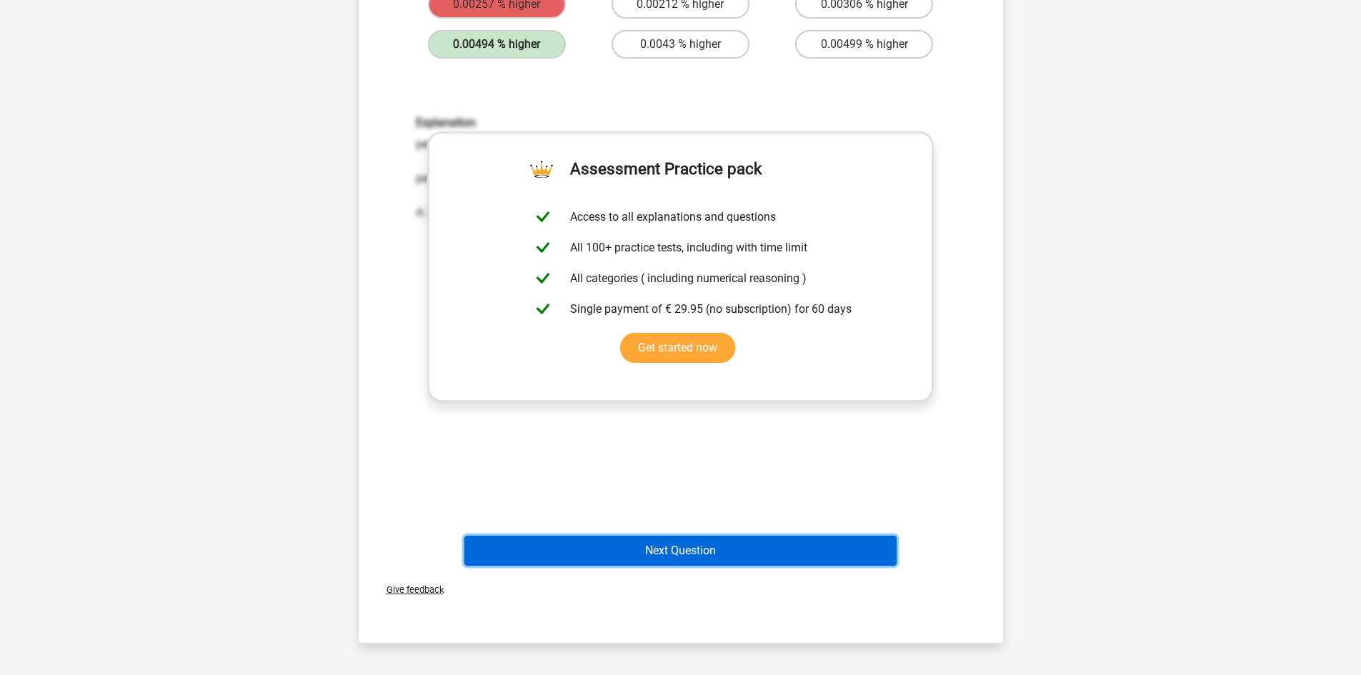
click at [712, 544] on button "Next Question" at bounding box center [680, 551] width 432 height 30
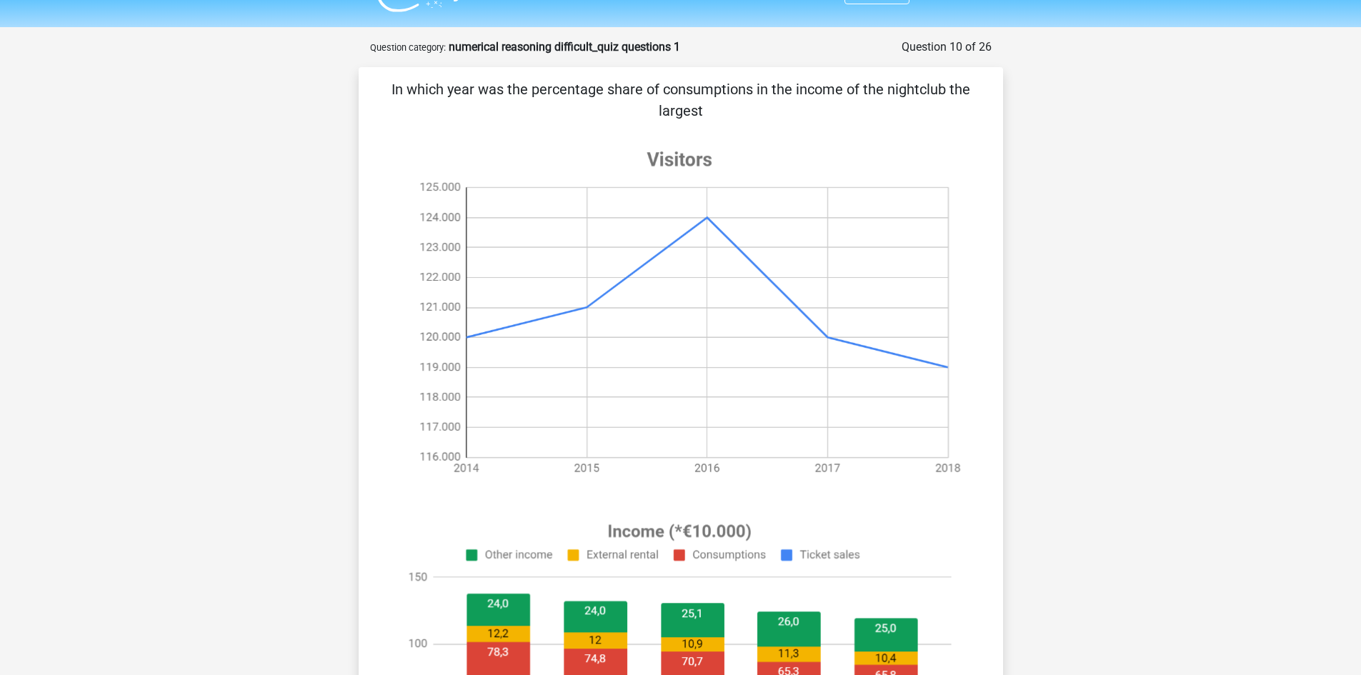
scroll to position [0, 0]
